Goal: Task Accomplishment & Management: Manage account settings

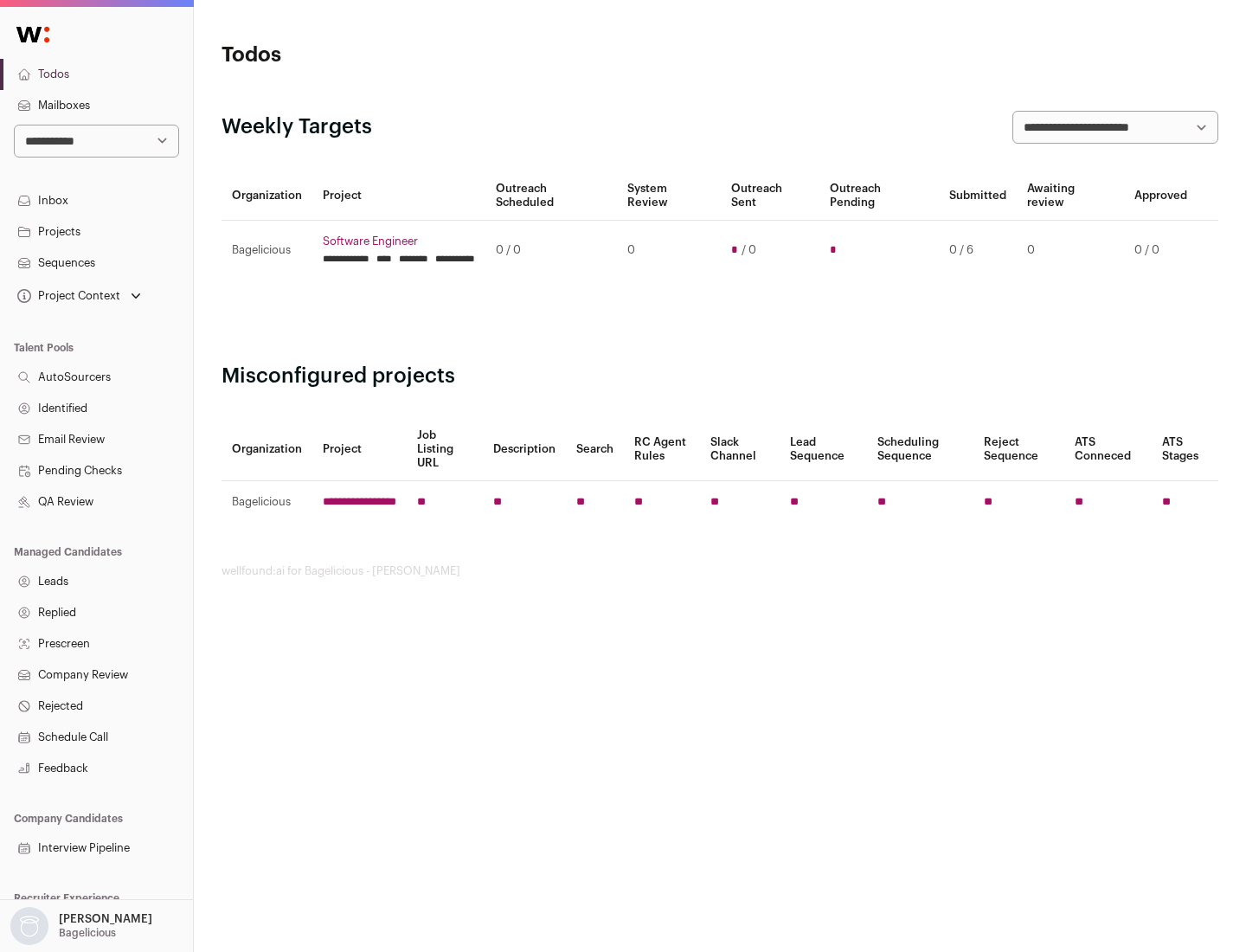
click at [96, 231] on link "Projects" at bounding box center [96, 231] width 193 height 31
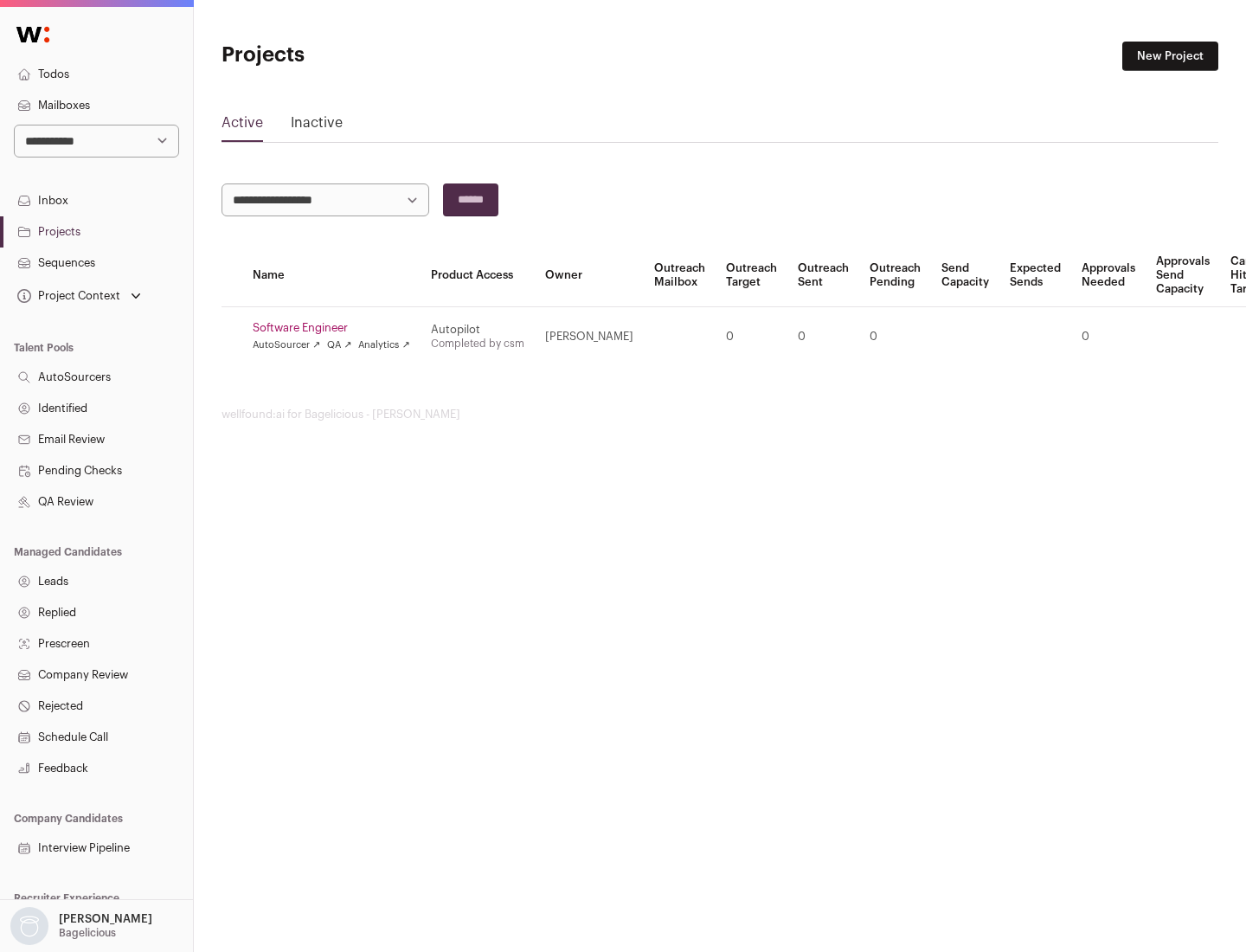
click at [336, 328] on link "Software Engineer" at bounding box center [332, 328] width 158 height 14
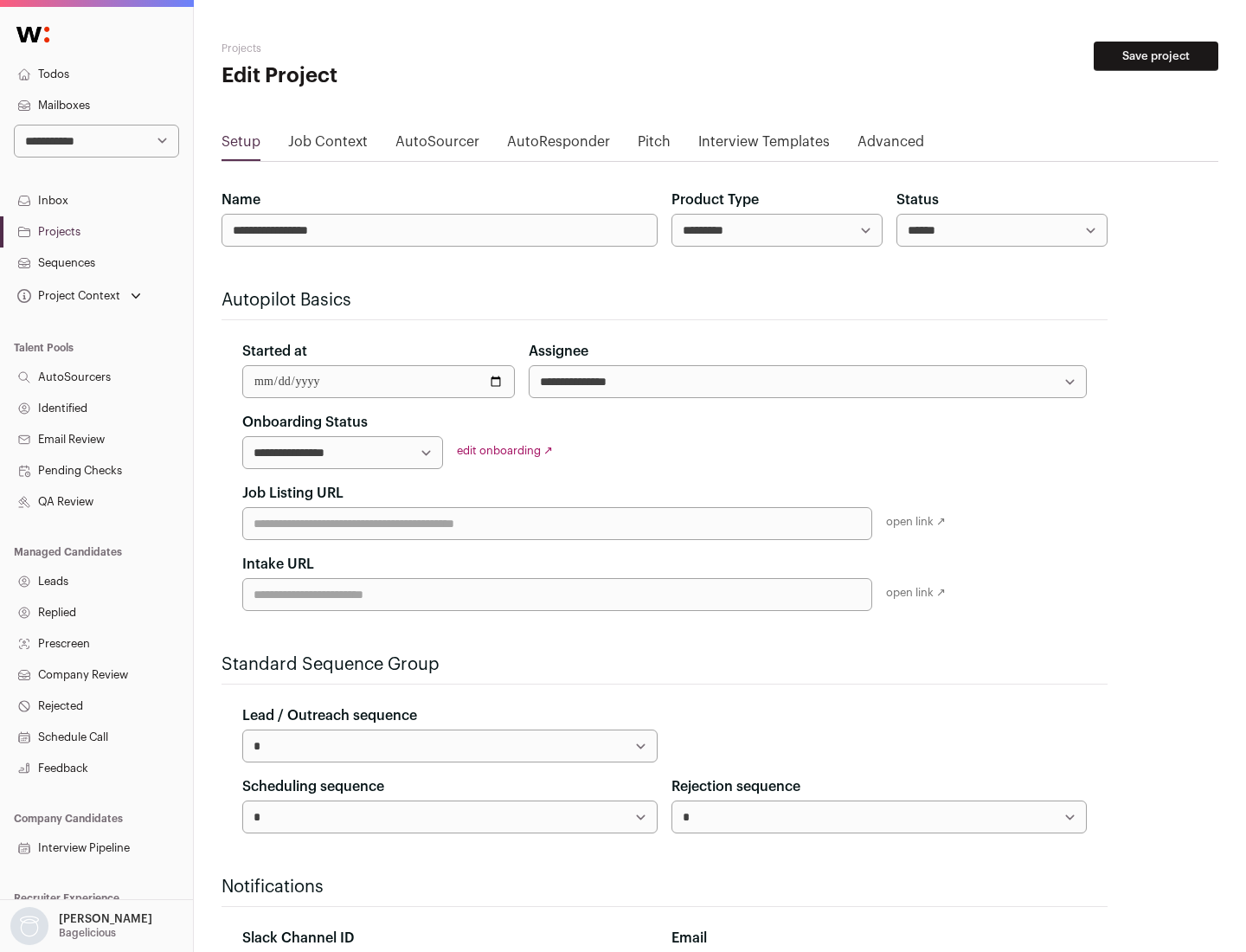
click at [1156, 57] on button "Save project" at bounding box center [1156, 56] width 125 height 29
